Goal: Task Accomplishment & Management: Manage account settings

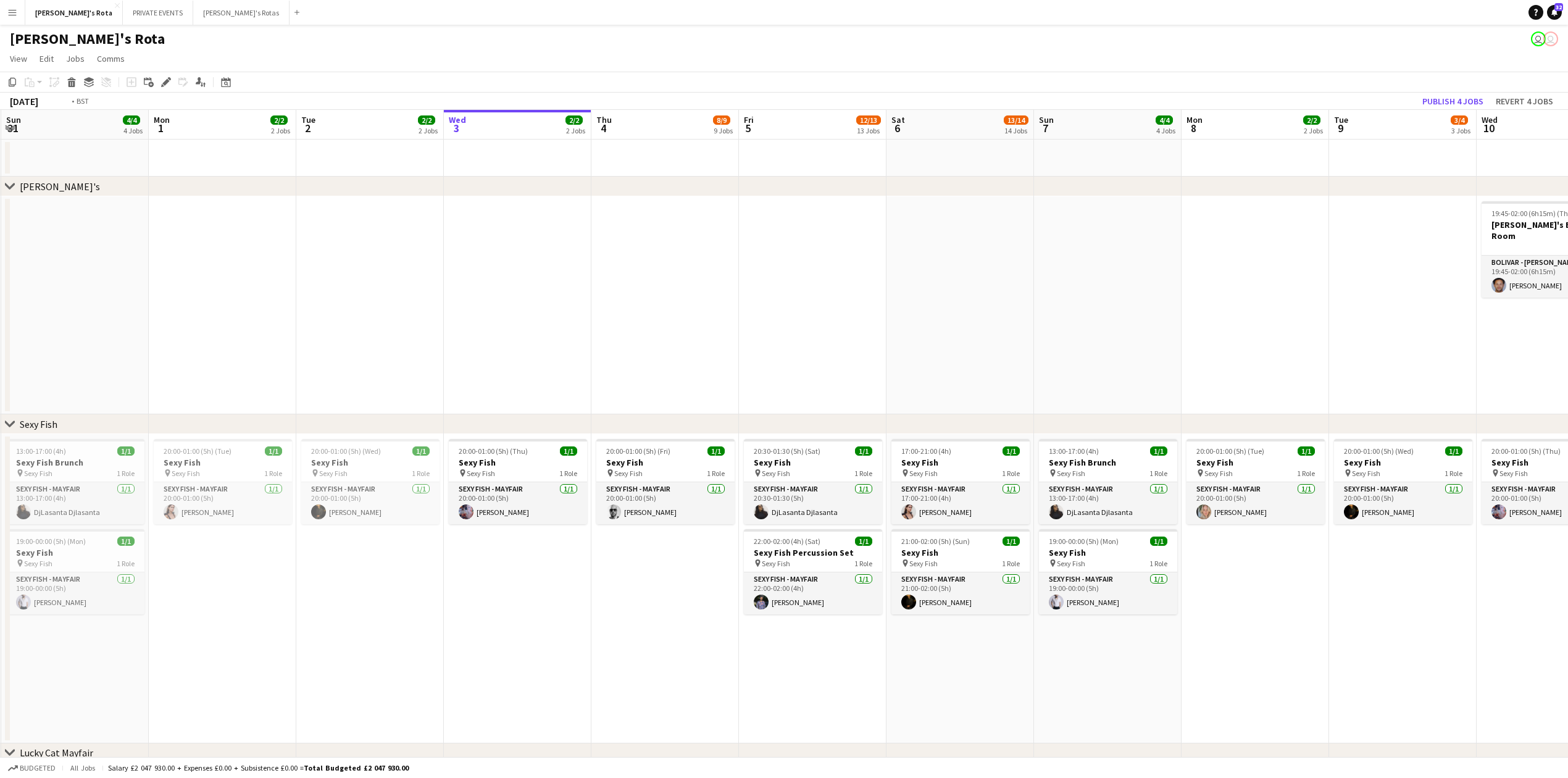
scroll to position [0, 399]
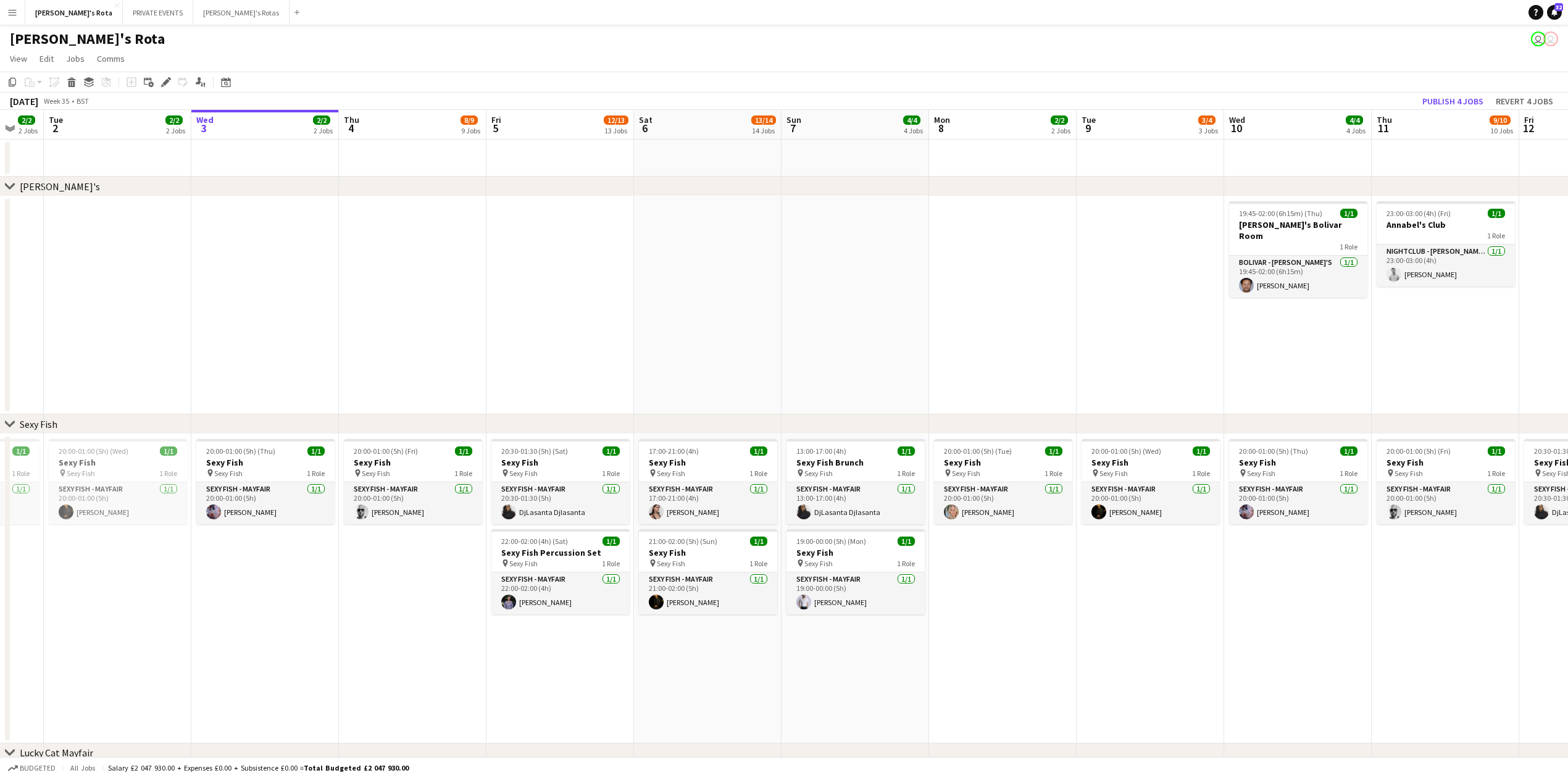
drag, startPoint x: 773, startPoint y: 313, endPoint x: 519, endPoint y: 371, distance: 260.5
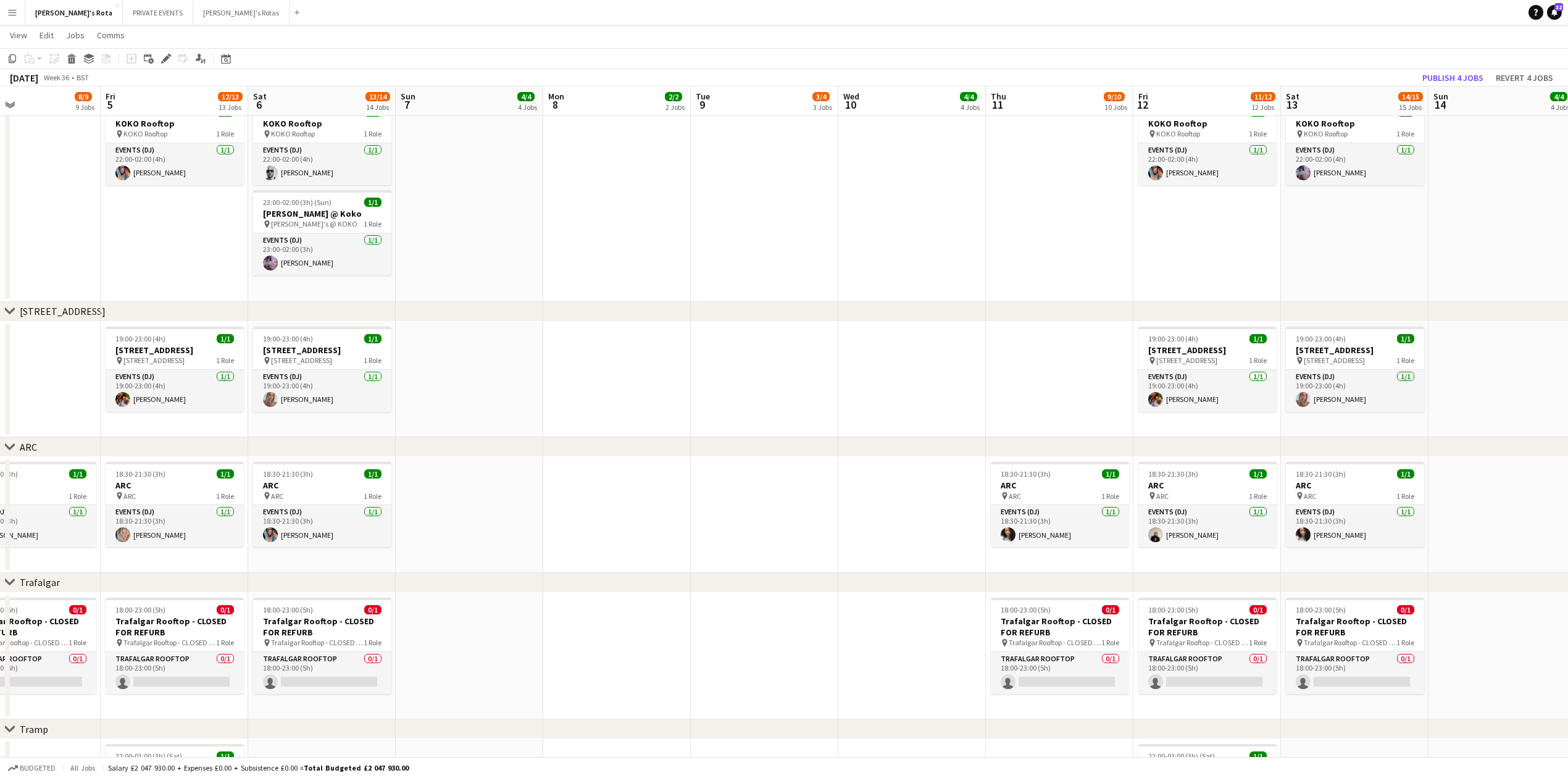
scroll to position [0, 544]
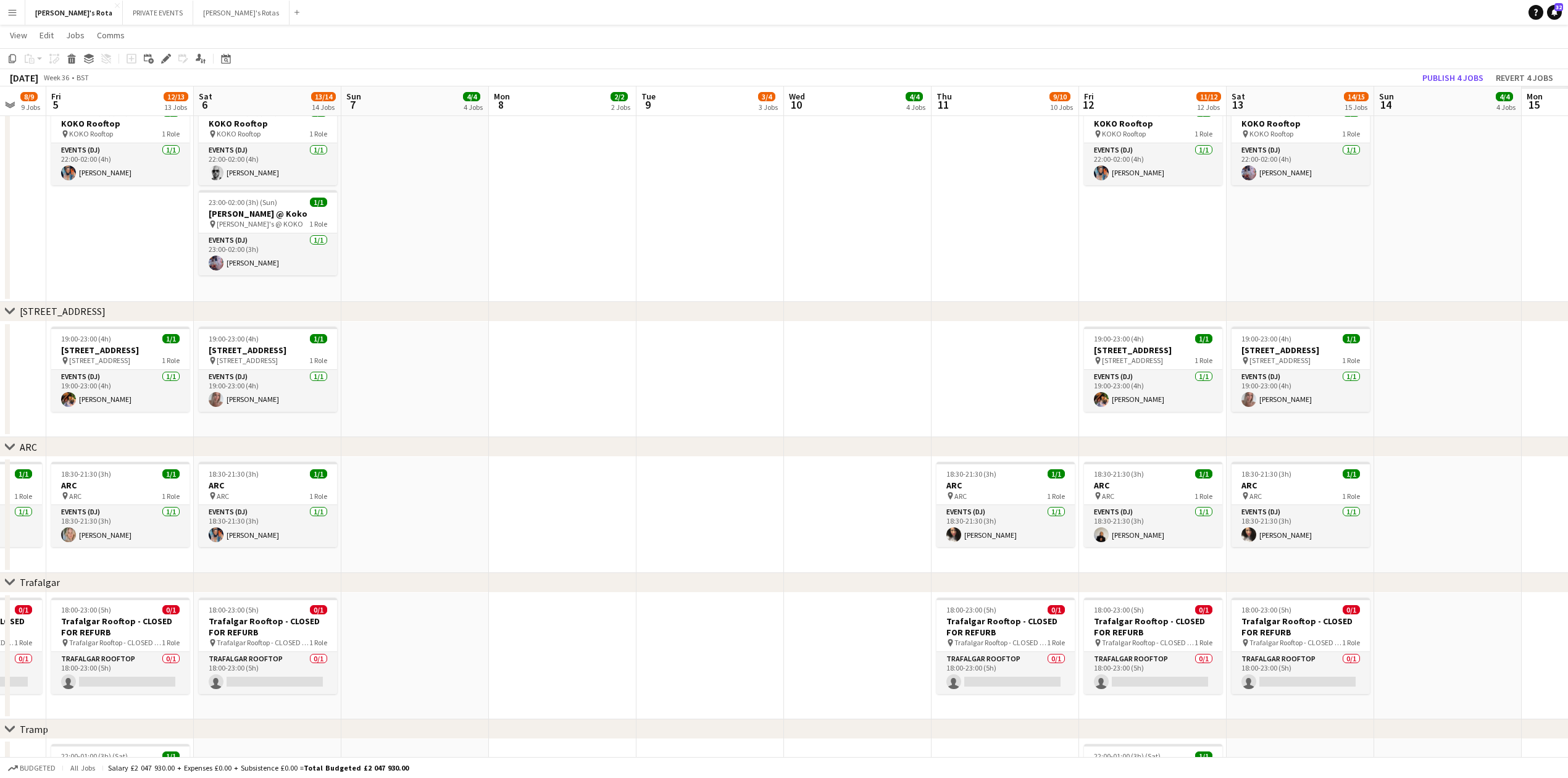
drag, startPoint x: 1269, startPoint y: 374, endPoint x: 832, endPoint y: 373, distance: 437.0
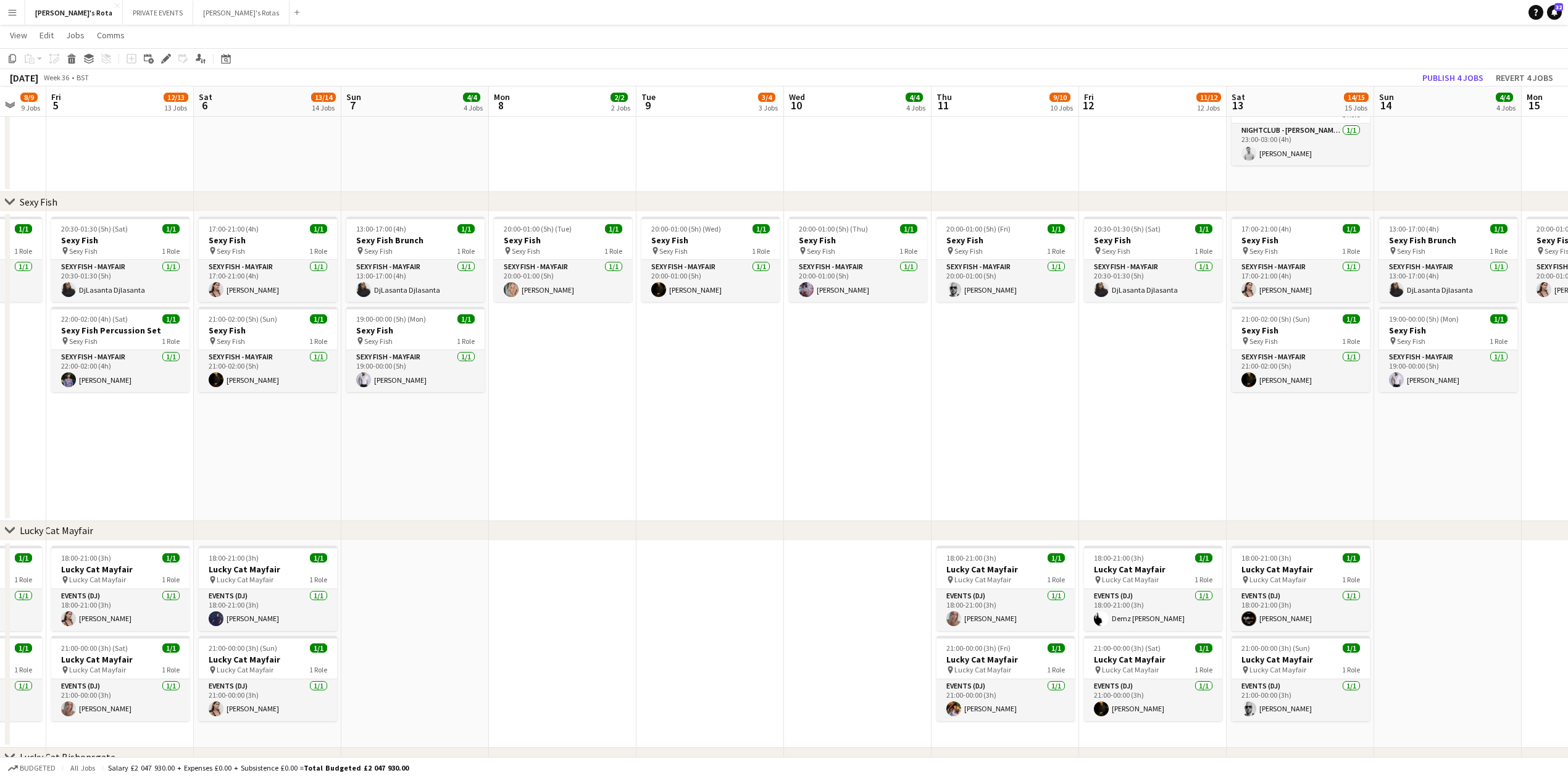
scroll to position [0, 0]
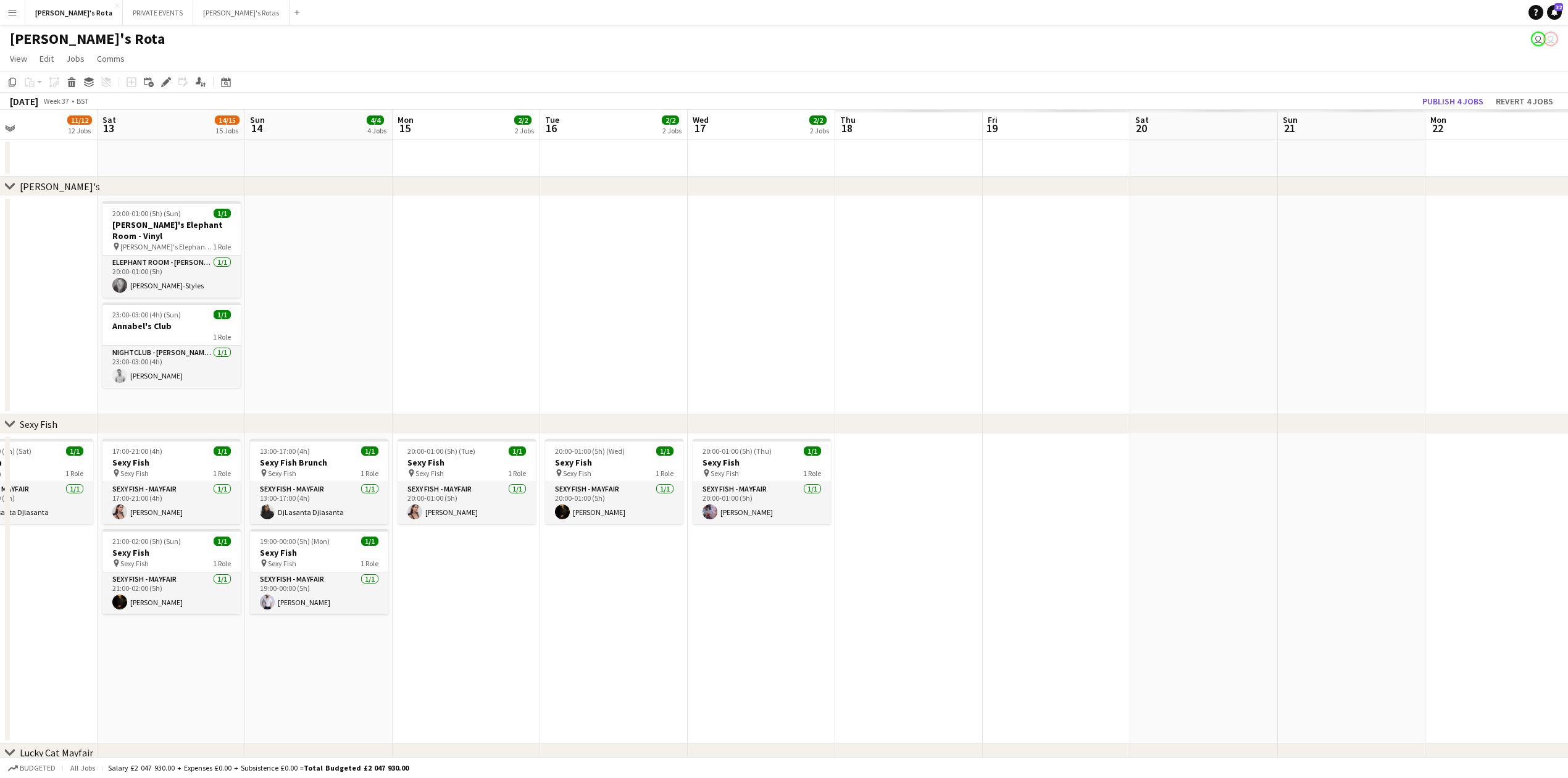
drag, startPoint x: 490, startPoint y: 352, endPoint x: 230, endPoint y: 352, distance: 260.0
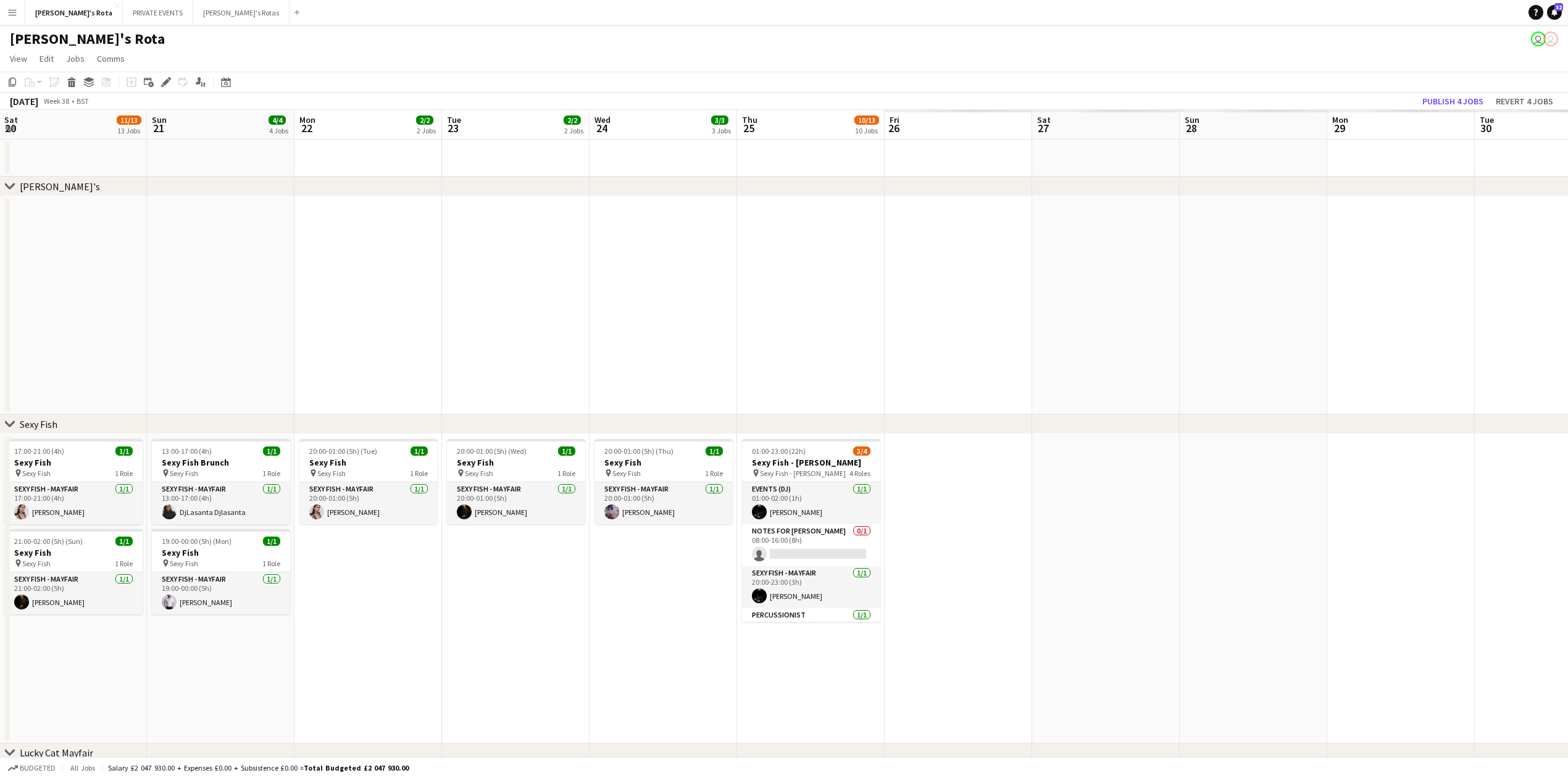
drag, startPoint x: 1131, startPoint y: 349, endPoint x: 746, endPoint y: 337, distance: 385.2
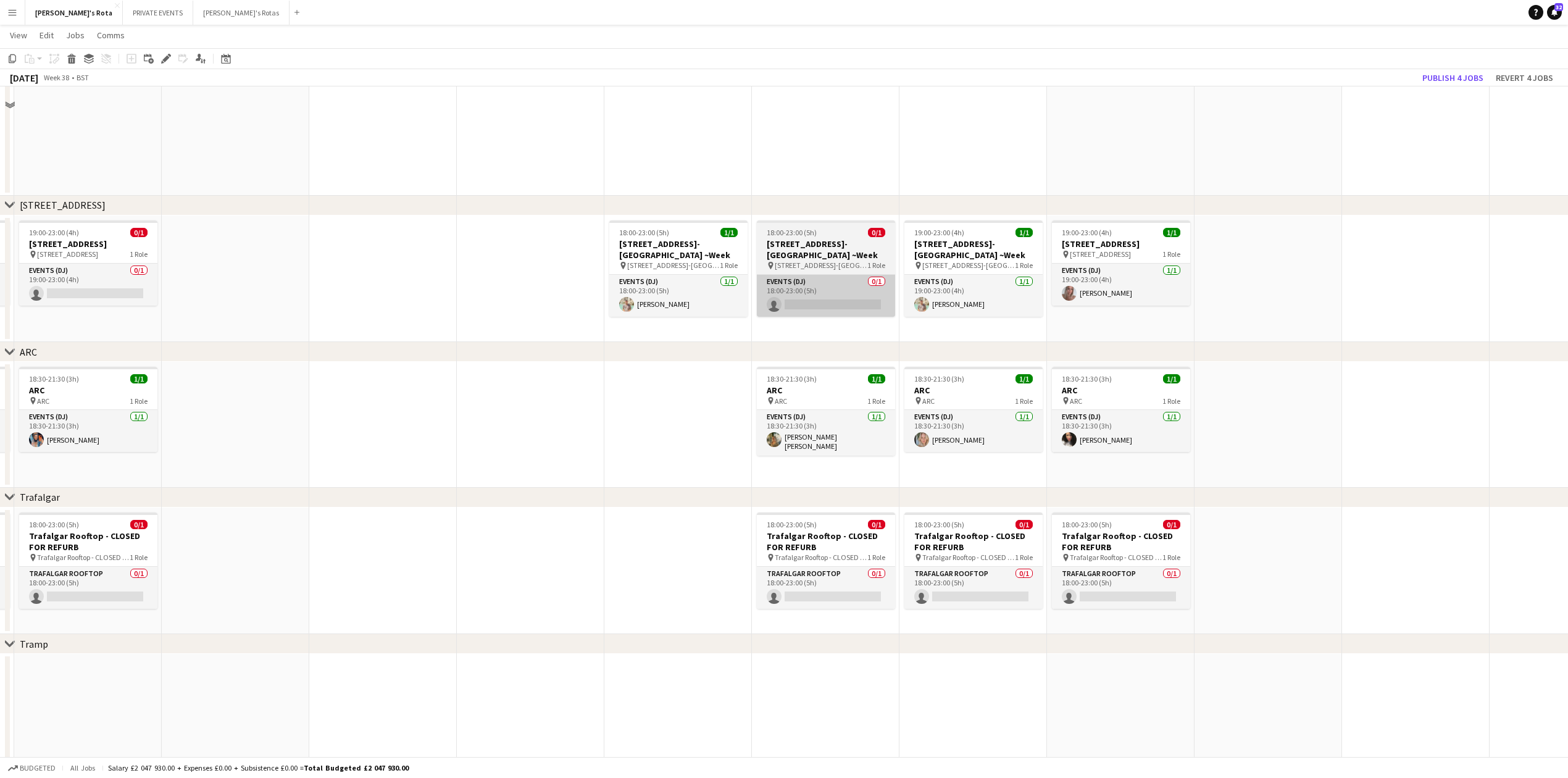
scroll to position [1811, 0]
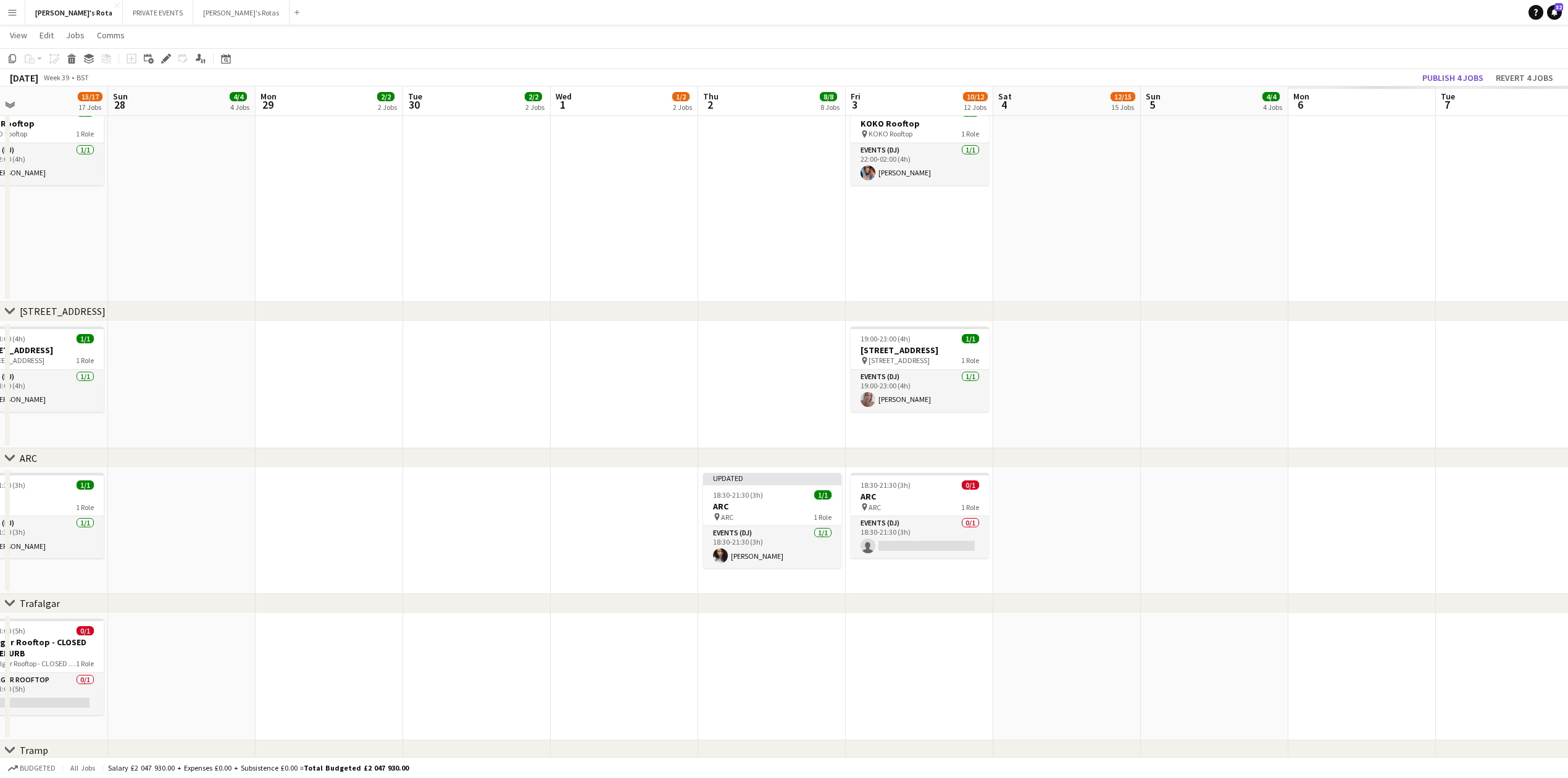
drag, startPoint x: 1304, startPoint y: 351, endPoint x: 292, endPoint y: 382, distance: 1012.5
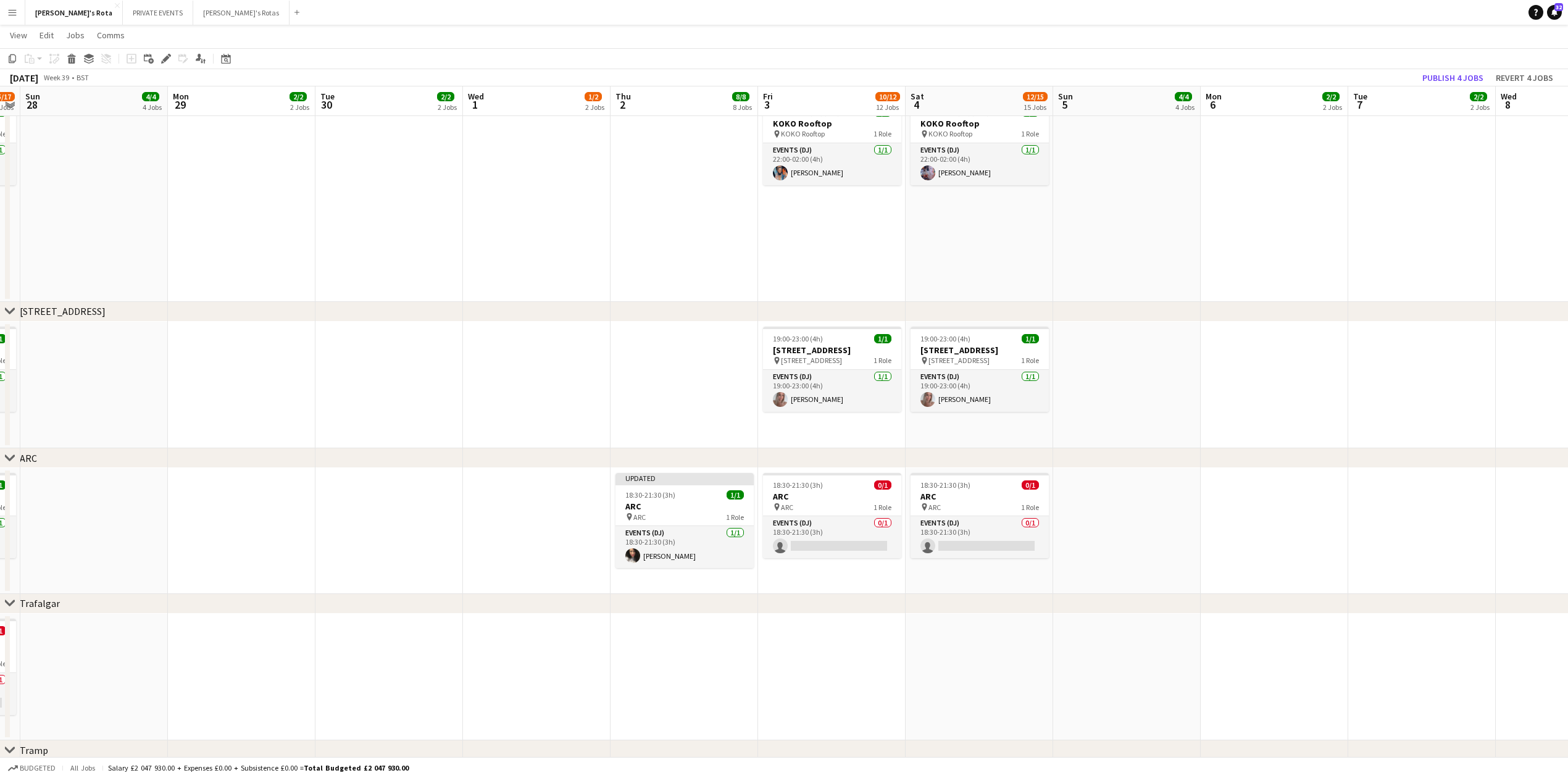
scroll to position [0, 416]
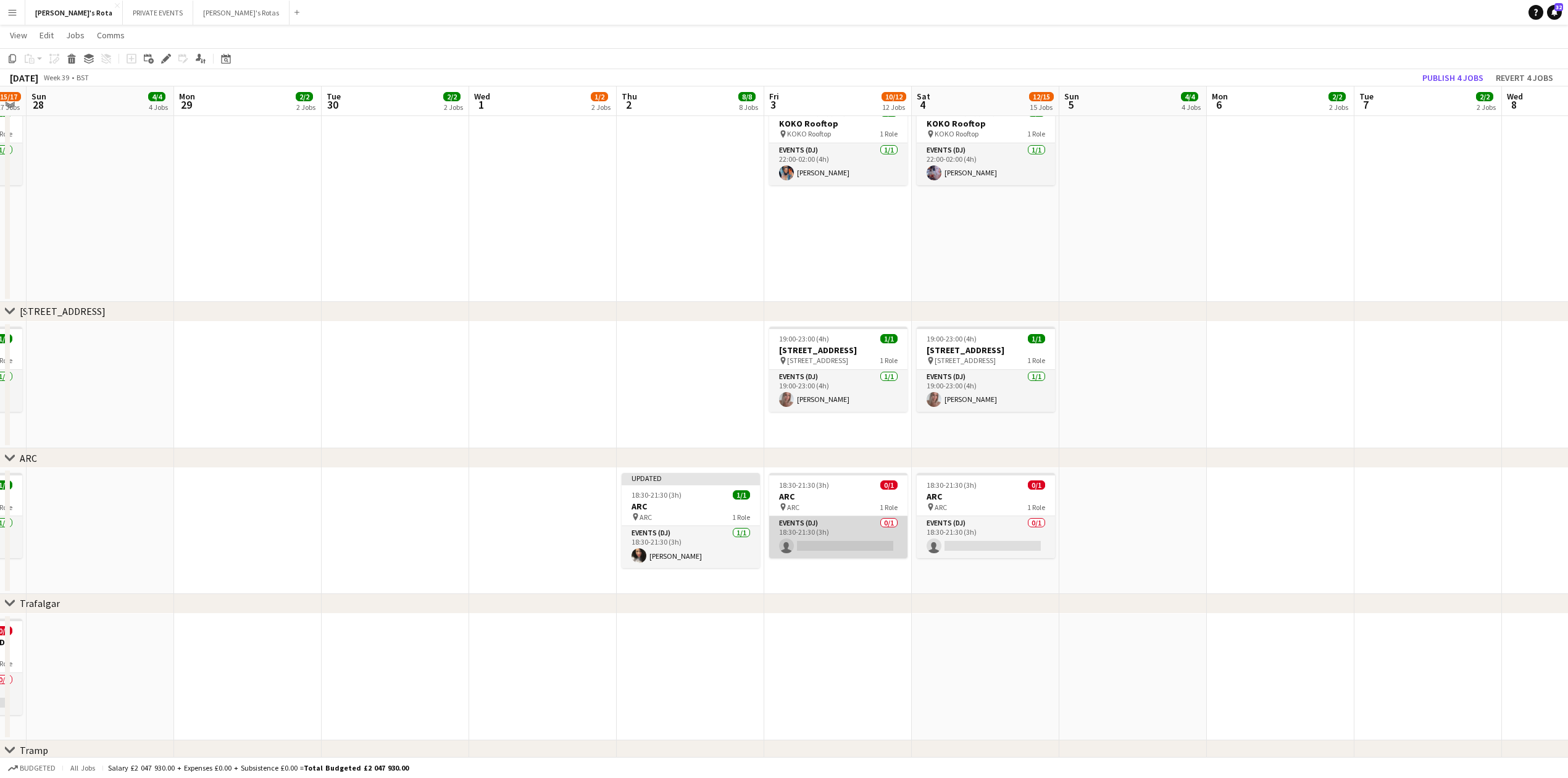
click at [814, 541] on app-card-role "Events (DJ) 0/1 18:30-21:30 (3h) single-neutral-actions" at bounding box center [838, 537] width 138 height 42
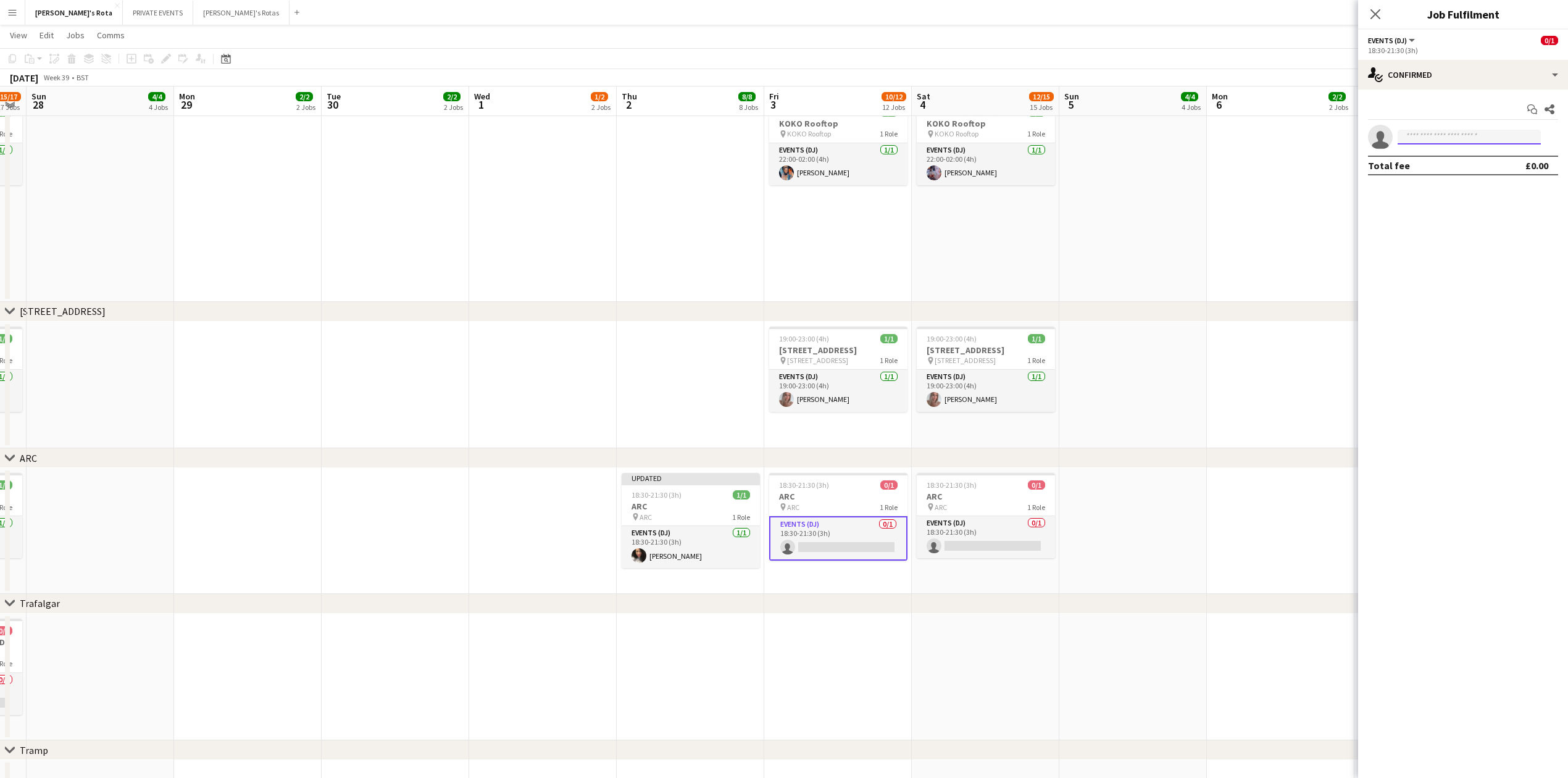
click at [1420, 130] on input at bounding box center [1469, 137] width 144 height 15
type input "***"
click at [1454, 172] on span "[PHONE_NUMBER]" at bounding box center [1469, 174] width 123 height 10
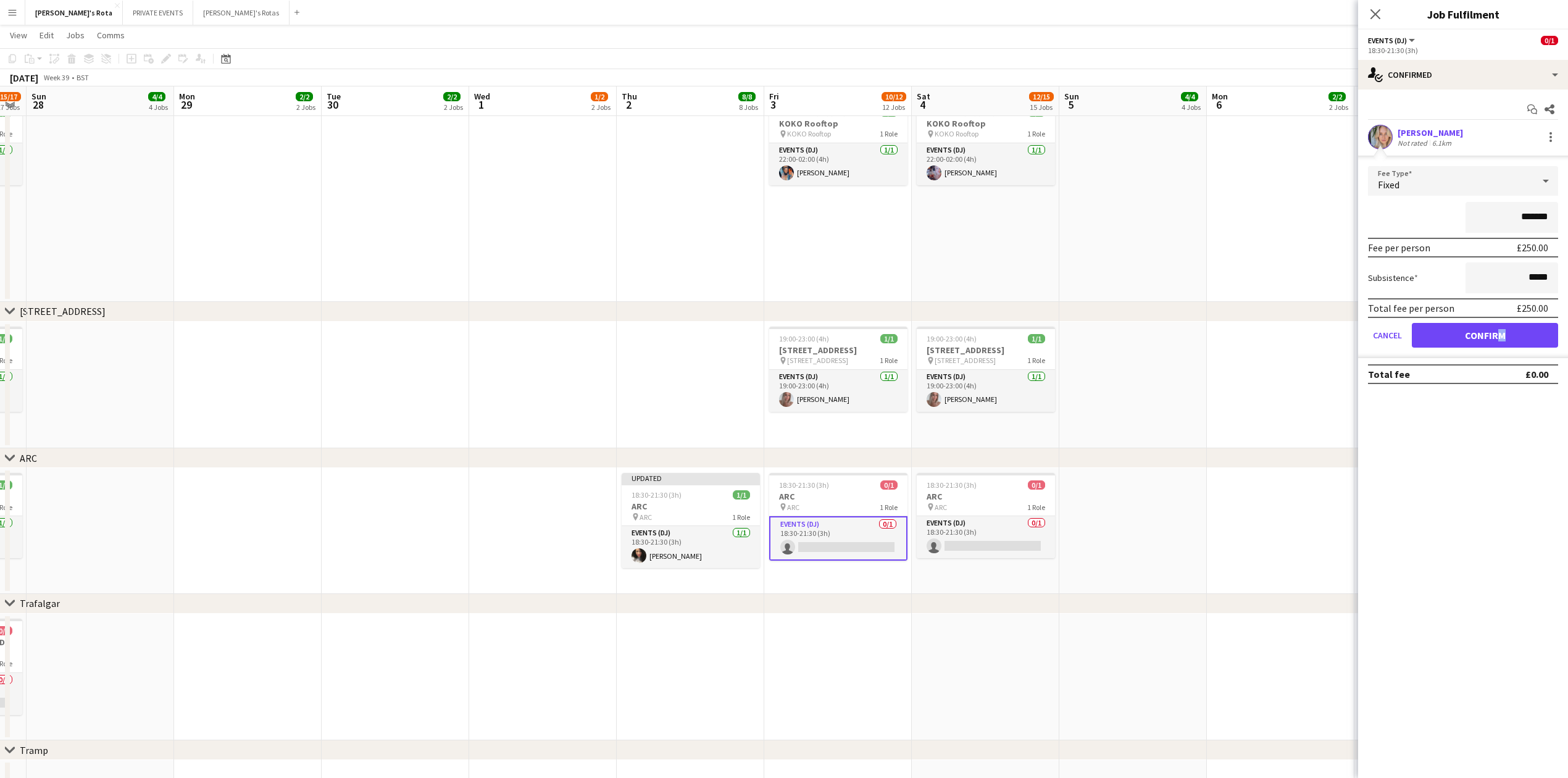
drag, startPoint x: 1495, startPoint y: 319, endPoint x: 1492, endPoint y: 331, distance: 12.4
click at [1492, 331] on form "Fee Type Fixed ******* Fee per person £250.00 Subsistence ***** Total fee per p…" at bounding box center [1463, 263] width 210 height 192
click at [1487, 333] on button "Confirm" at bounding box center [1485, 335] width 146 height 25
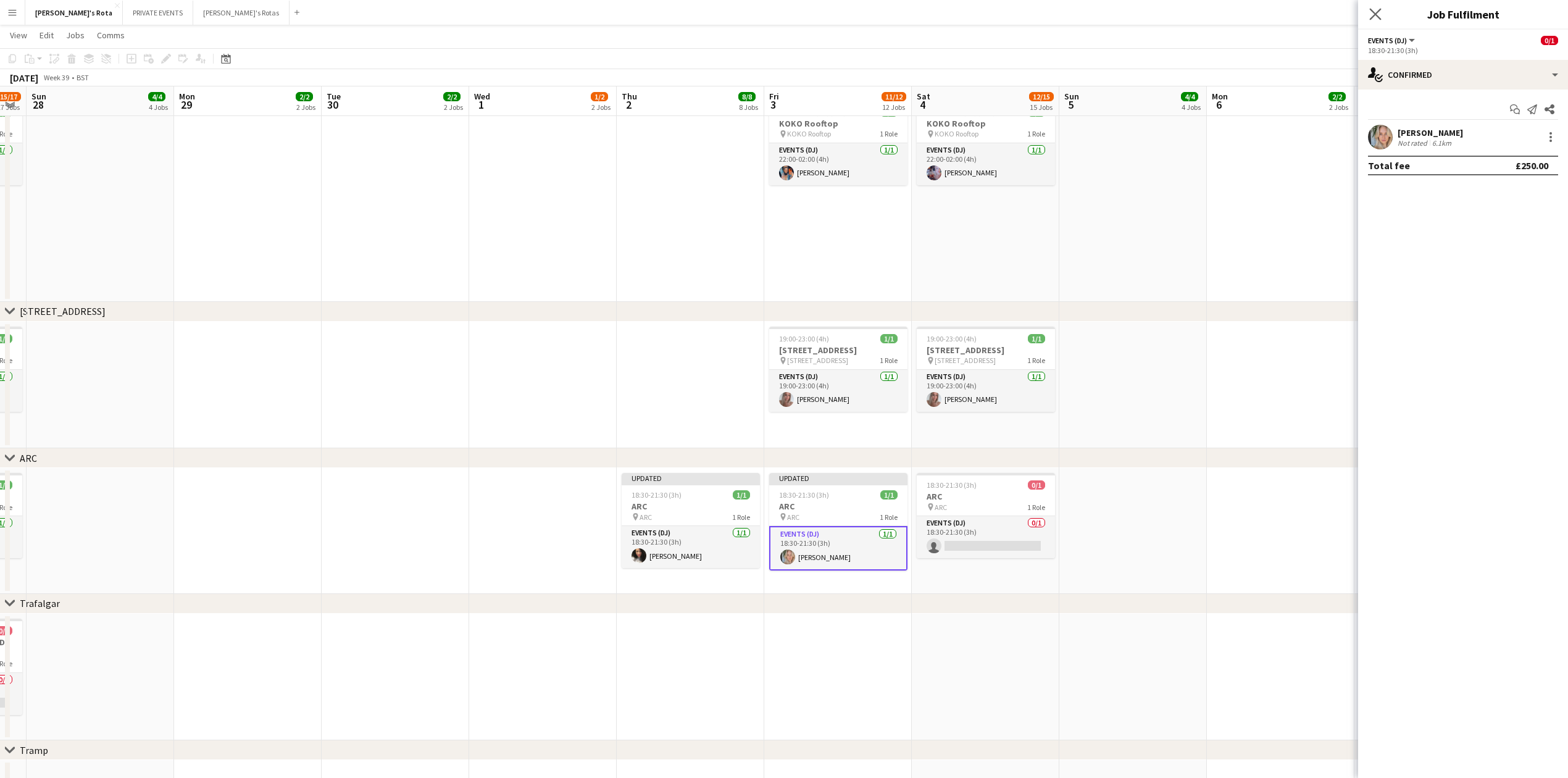
click at [1371, 19] on icon at bounding box center [1374, 13] width 11 height 11
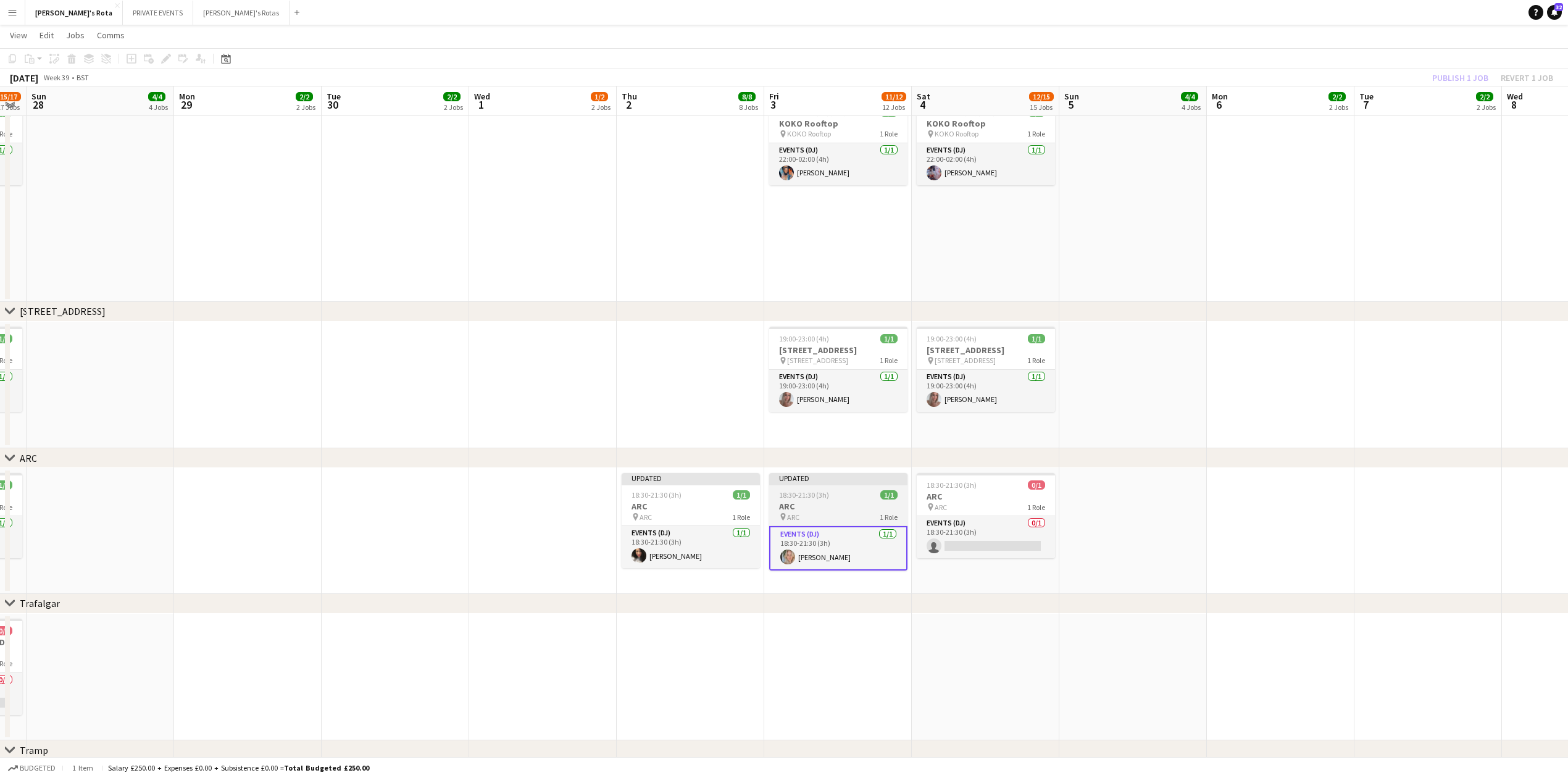
click at [810, 502] on h3 "ARC" at bounding box center [838, 506] width 138 height 11
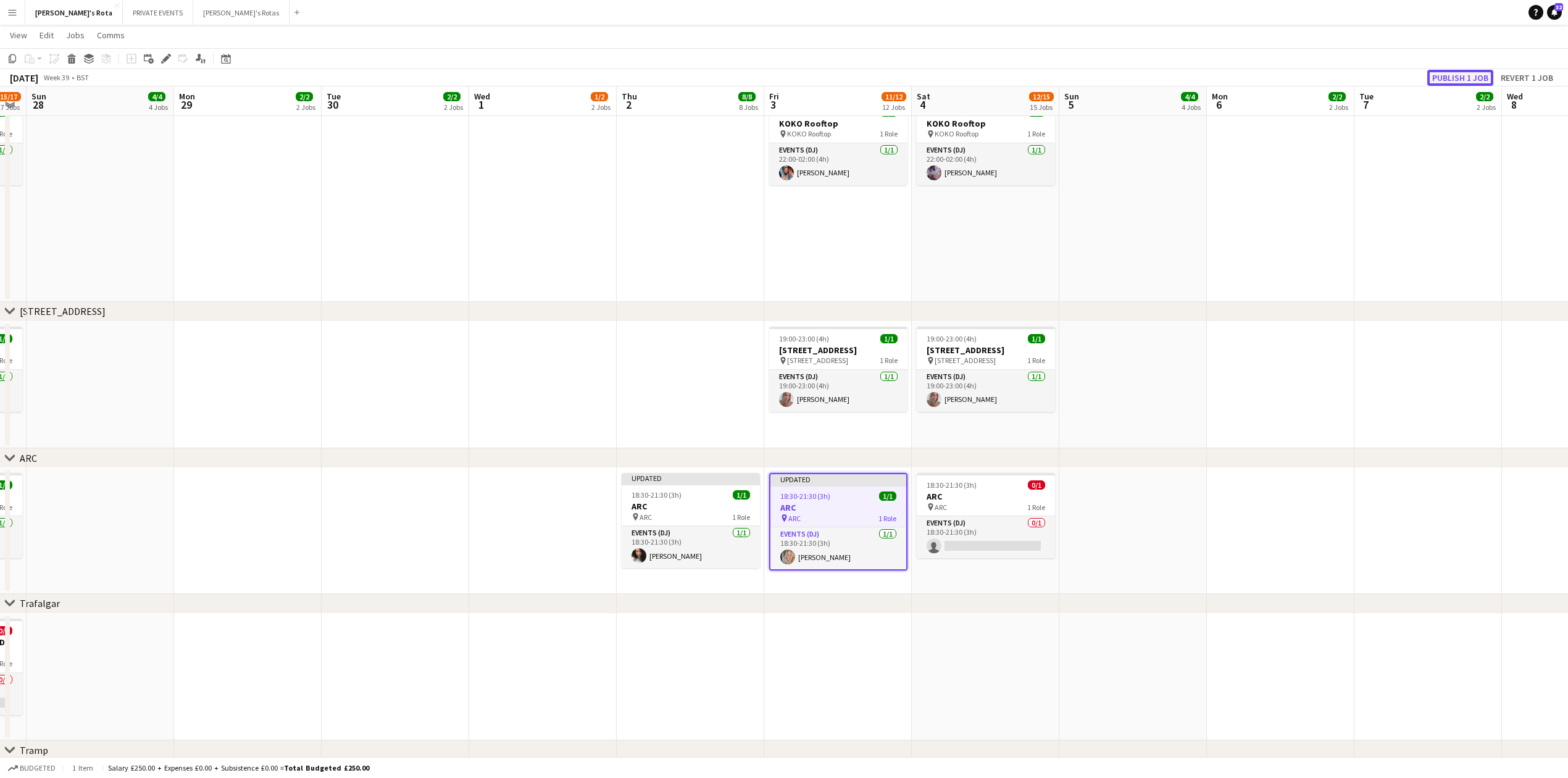
click at [1455, 78] on button "Publish 1 job" at bounding box center [1460, 78] width 66 height 16
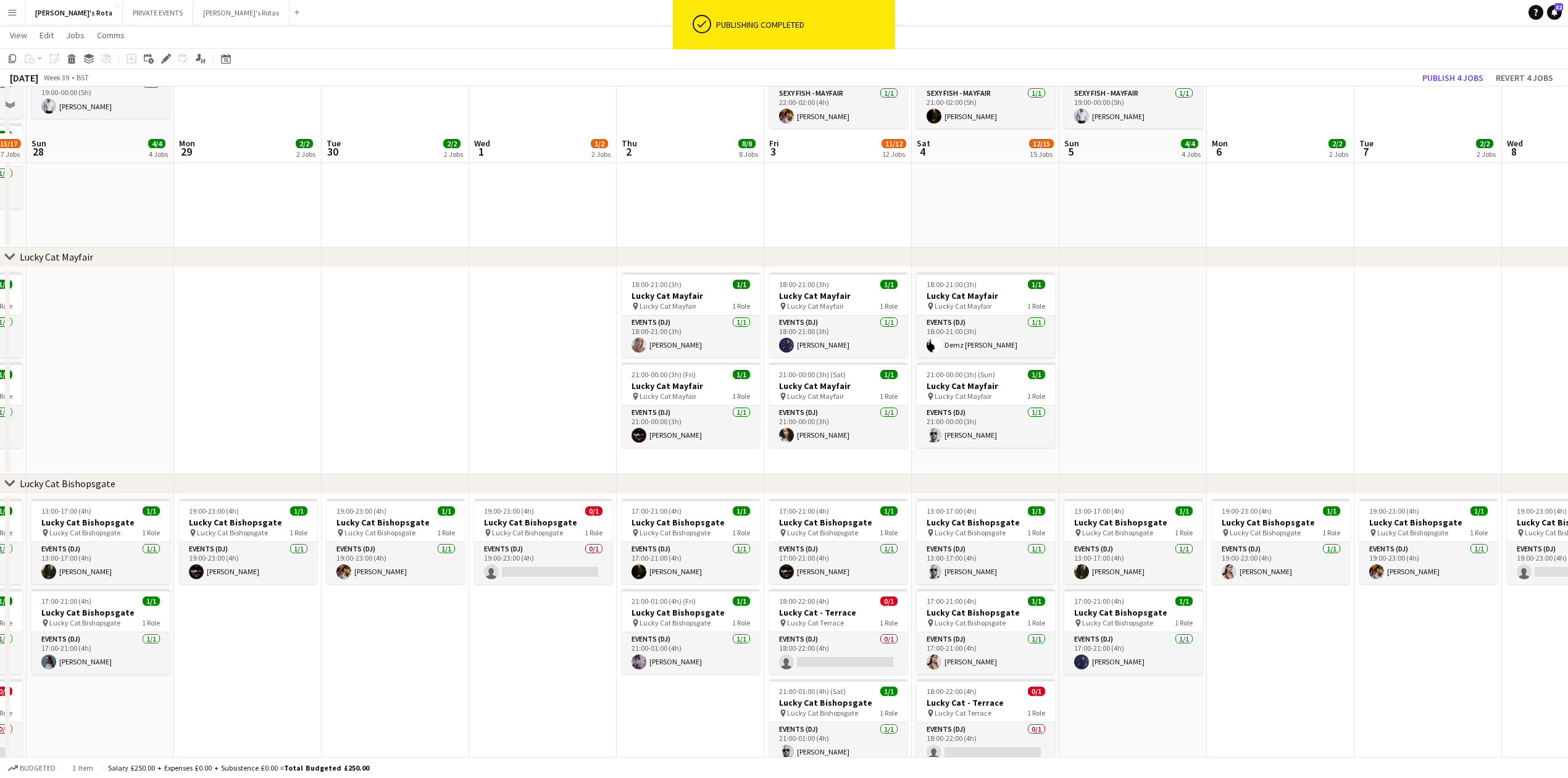
scroll to position [494, 0]
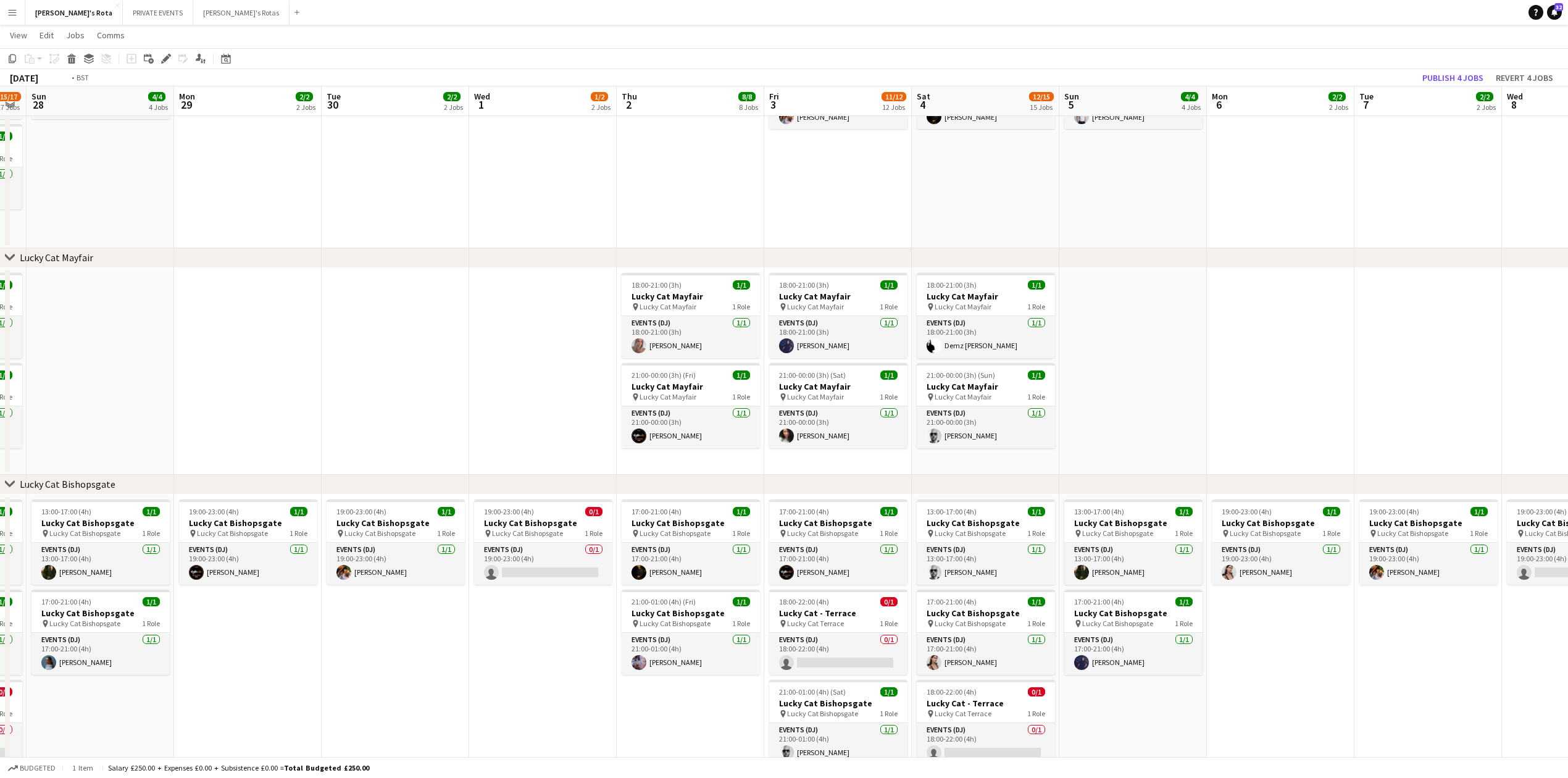
drag, startPoint x: 1235, startPoint y: 344, endPoint x: 739, endPoint y: 358, distance: 496.2
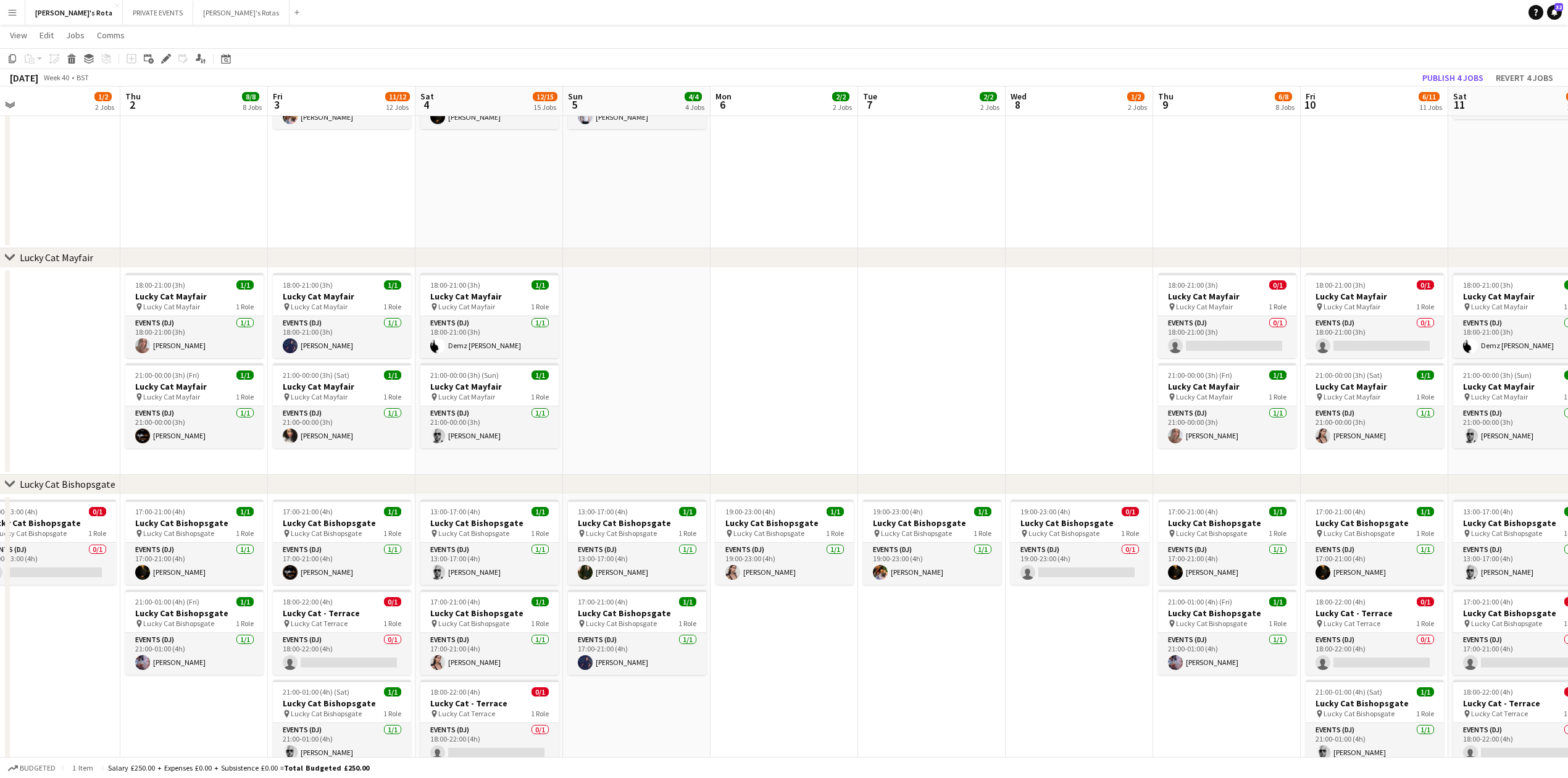
scroll to position [0, 430]
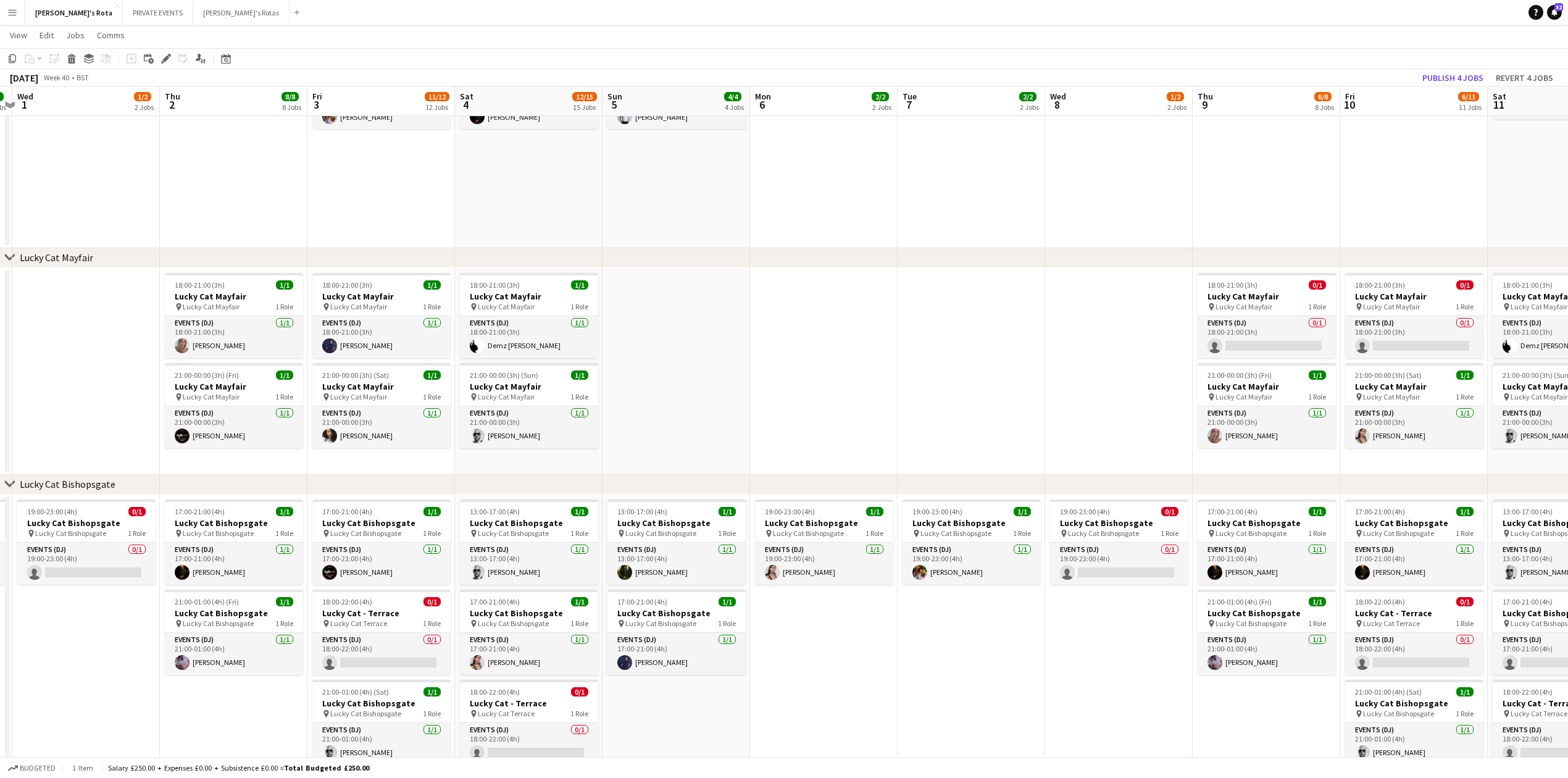
drag, startPoint x: 941, startPoint y: 352, endPoint x: 655, endPoint y: 369, distance: 286.5
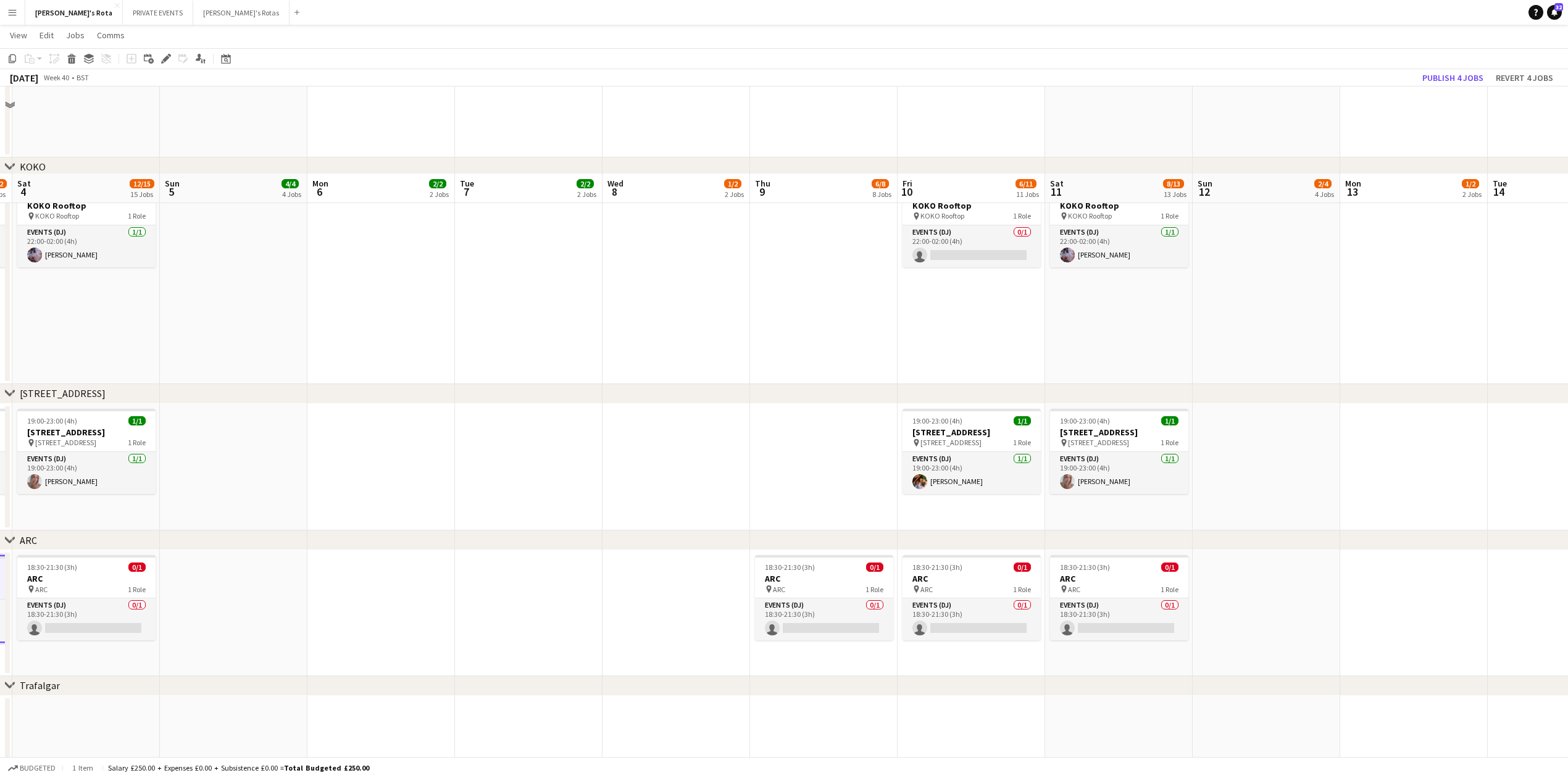
scroll to position [2058, 0]
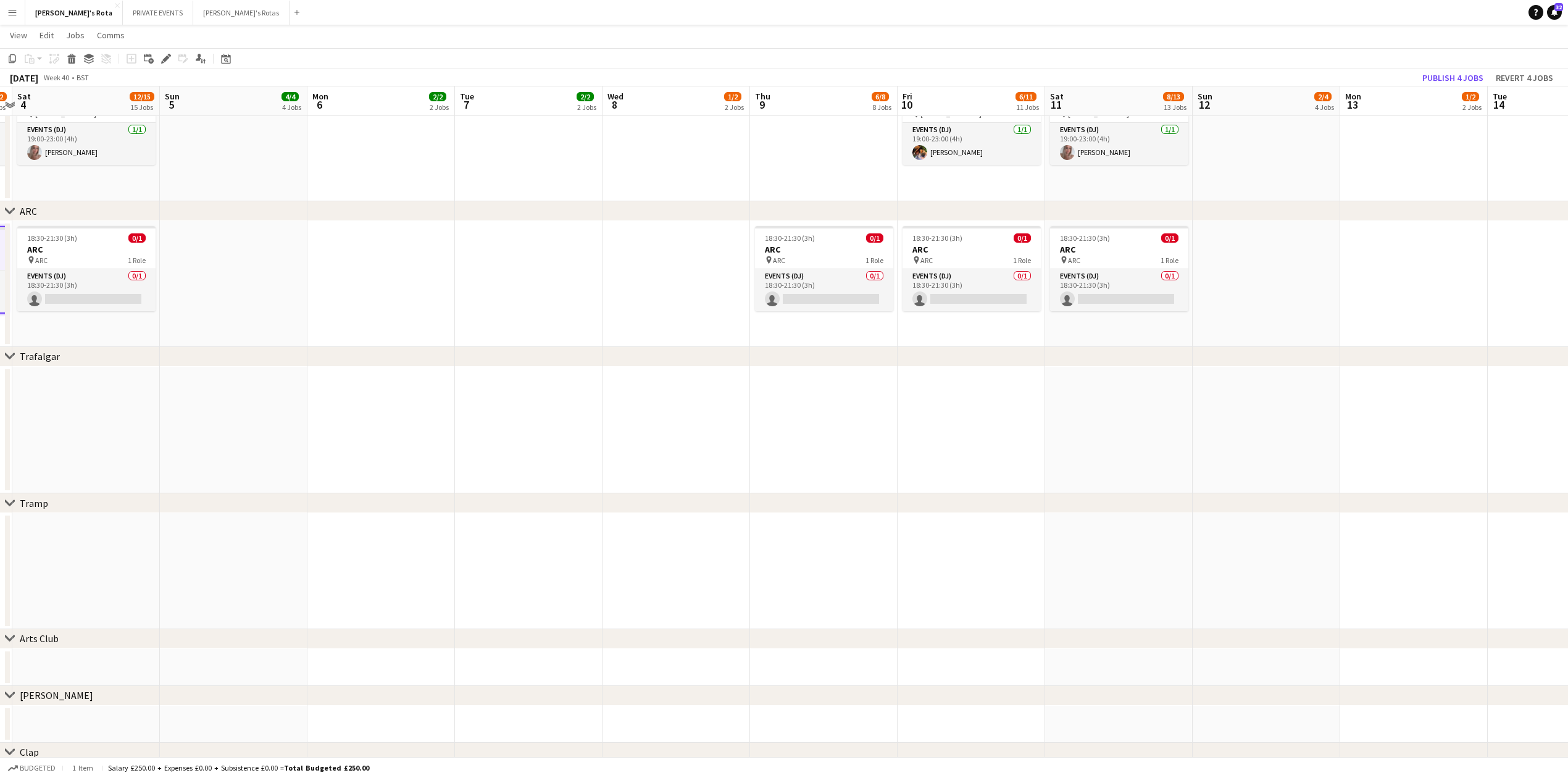
drag, startPoint x: 1223, startPoint y: 212, endPoint x: 333, endPoint y: 287, distance: 893.2
